Goal: Transaction & Acquisition: Download file/media

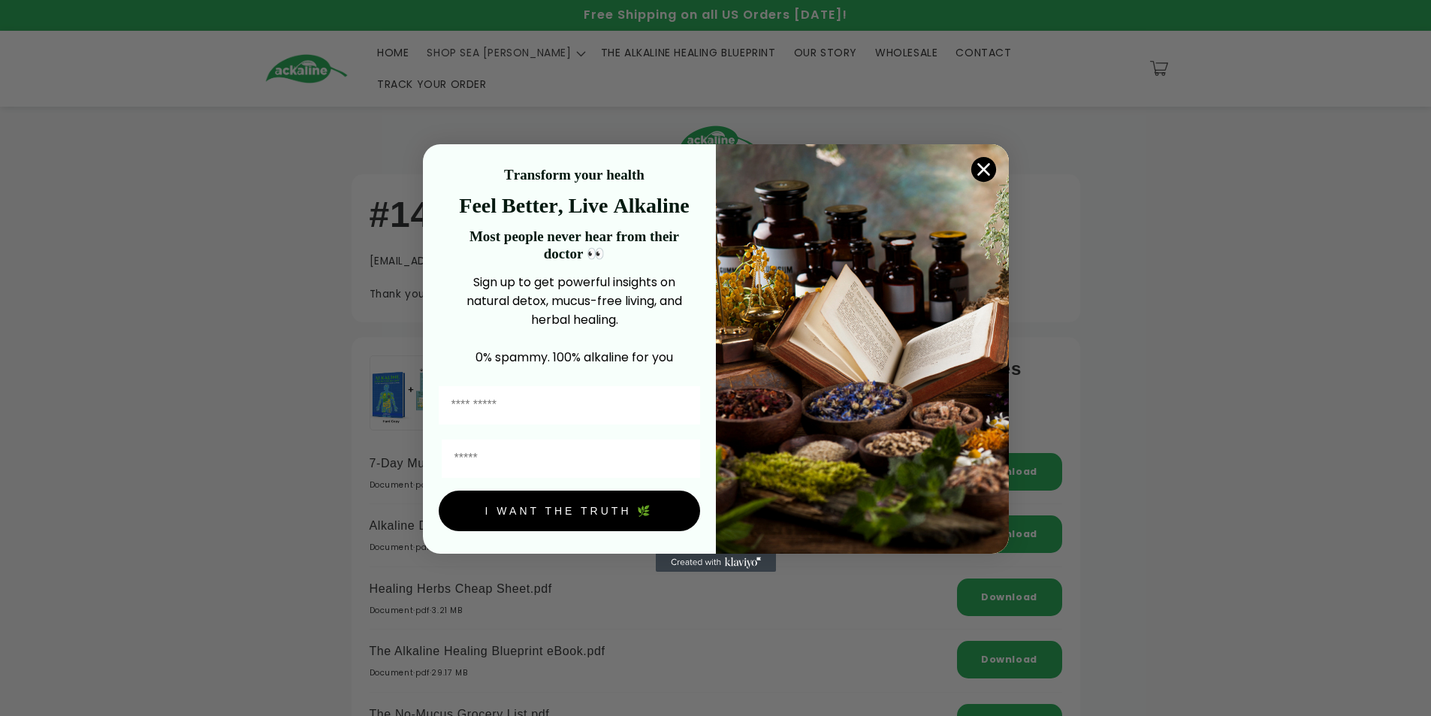
click at [484, 404] on input "First Name" at bounding box center [569, 405] width 261 height 38
type input "*****"
click at [465, 460] on input "Email" at bounding box center [571, 458] width 258 height 38
type input "**********"
click at [553, 509] on button "I WANT THE TRUTH 🌿" at bounding box center [569, 511] width 261 height 41
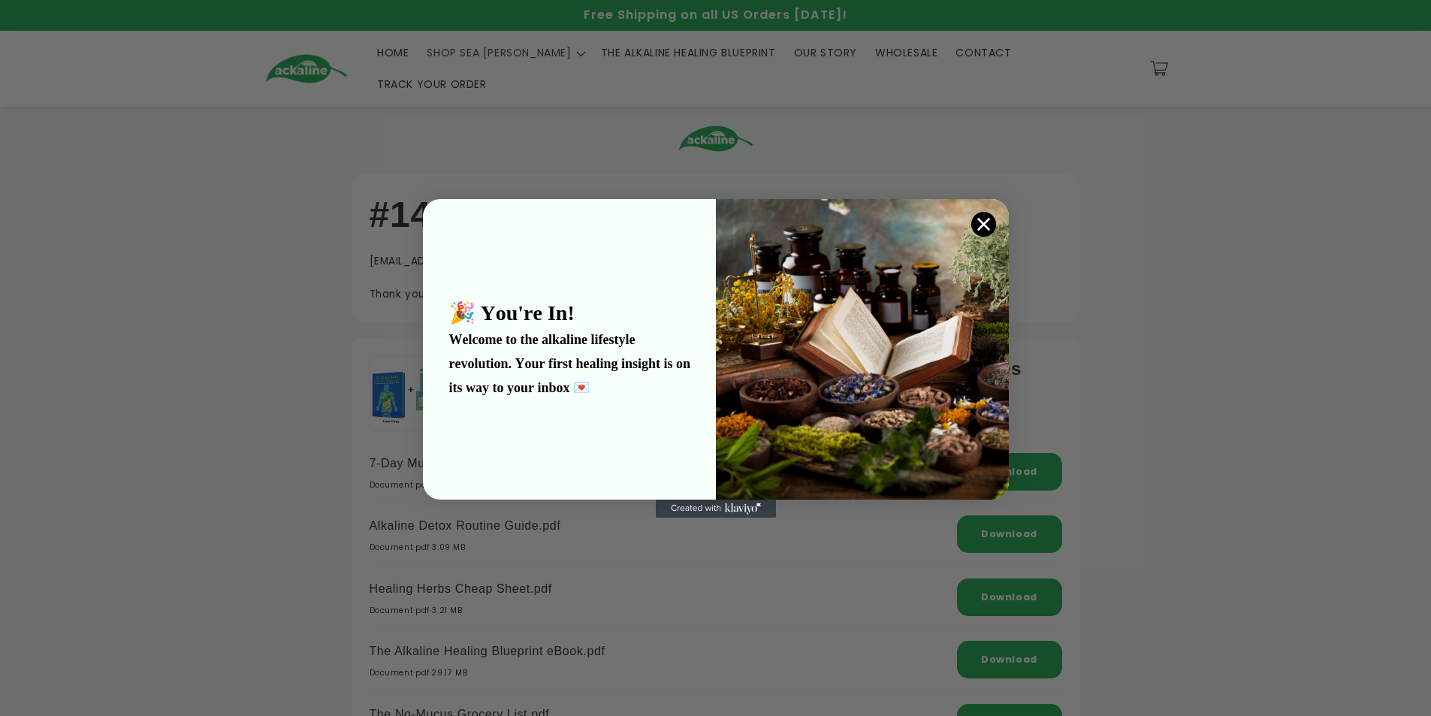
click at [980, 221] on icon "Close dialog" at bounding box center [983, 224] width 11 height 11
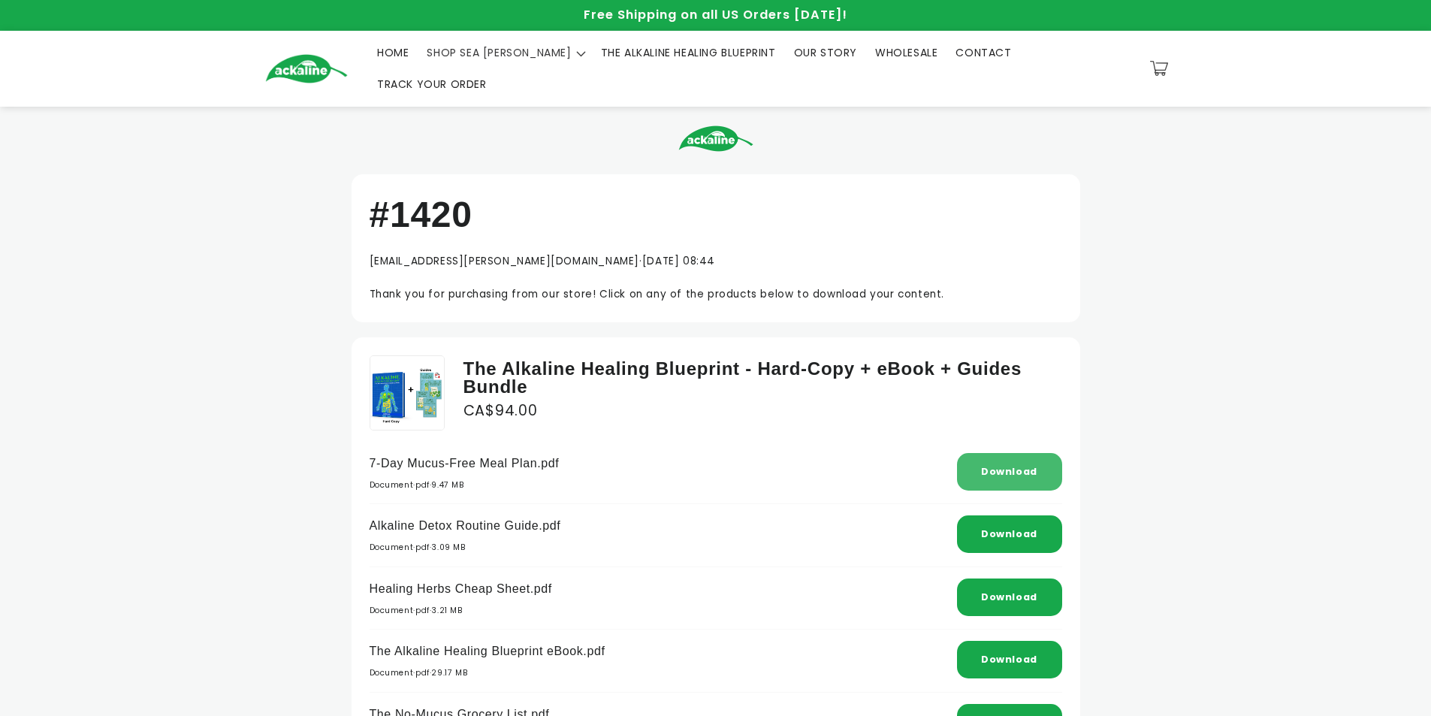
click at [1010, 465] on link "Download" at bounding box center [1009, 471] width 56 height 13
click at [1031, 527] on link "Download" at bounding box center [1009, 533] width 56 height 13
click at [1014, 590] on link "Download" at bounding box center [1009, 596] width 56 height 13
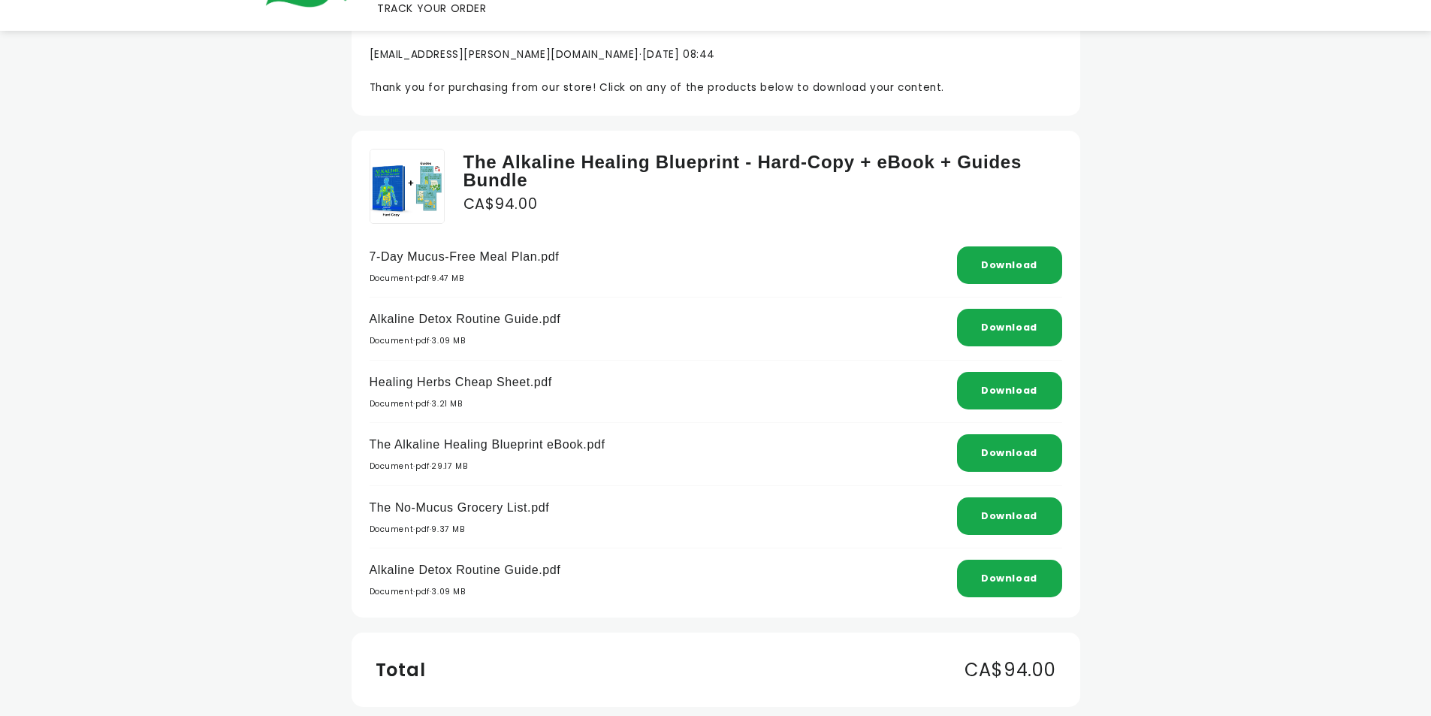
scroll to position [225, 0]
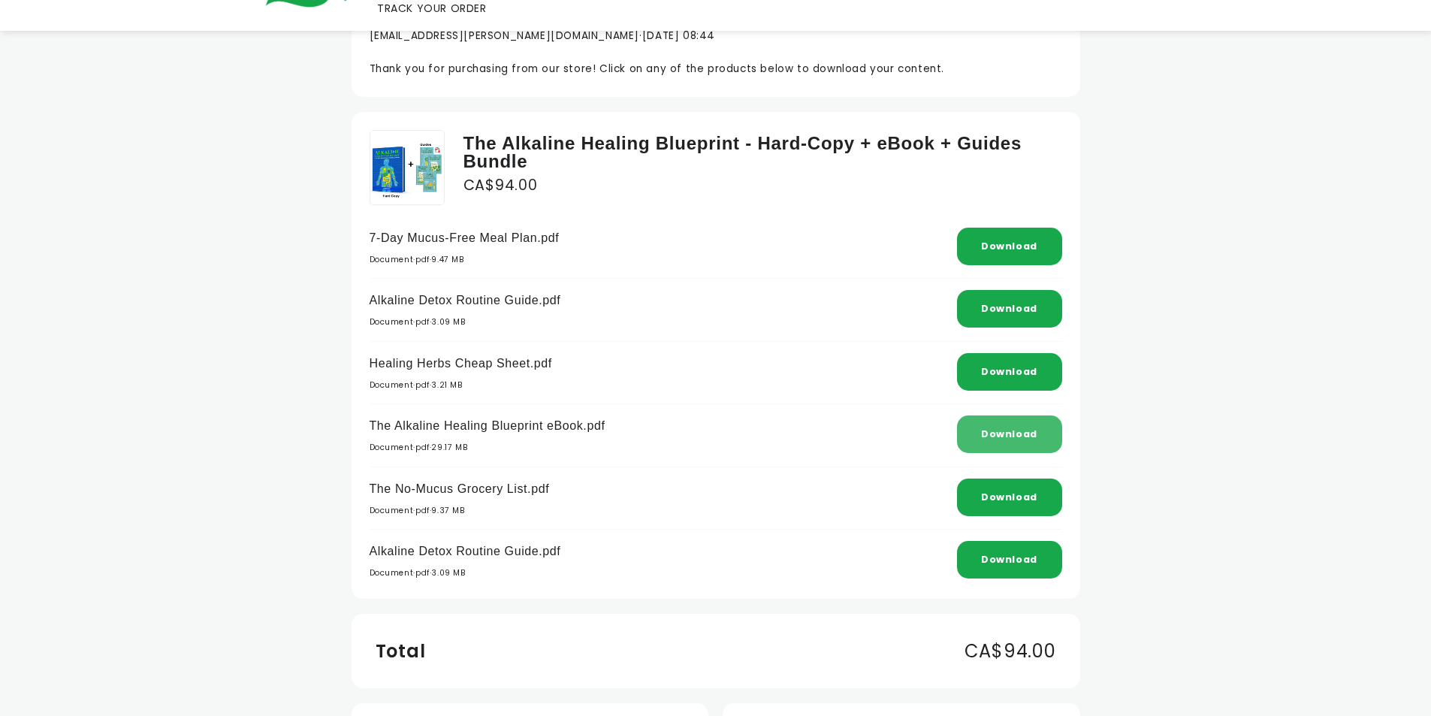
click at [1008, 427] on link "Download" at bounding box center [1009, 433] width 56 height 13
click at [989, 491] on link "Download" at bounding box center [1009, 497] width 56 height 13
click at [1031, 541] on div "Download" at bounding box center [1009, 560] width 105 height 38
click at [995, 240] on link "Download" at bounding box center [1009, 246] width 56 height 13
click at [1010, 302] on link "Download" at bounding box center [1009, 308] width 56 height 13
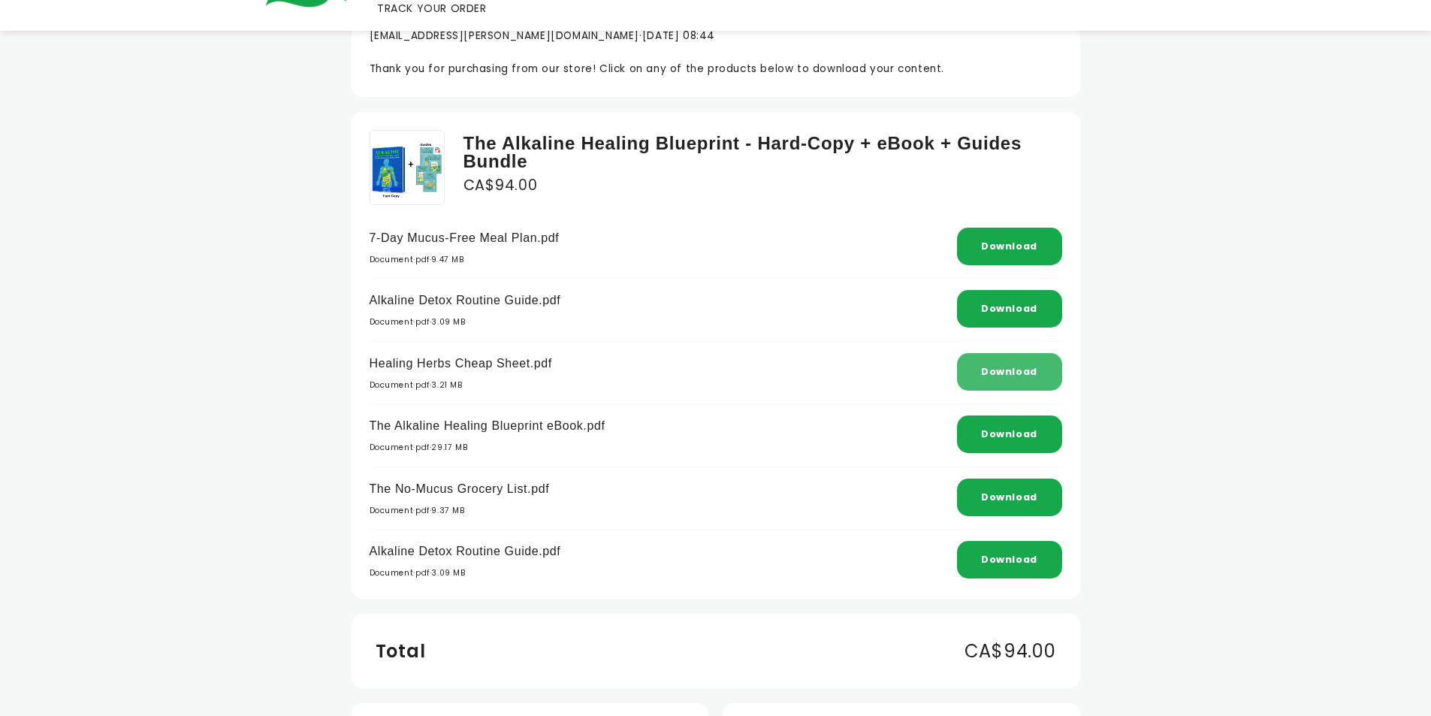
click at [1007, 365] on link "Download" at bounding box center [1009, 371] width 56 height 13
click at [1009, 491] on link "Download" at bounding box center [1009, 497] width 56 height 13
